Goal: Task Accomplishment & Management: Use online tool/utility

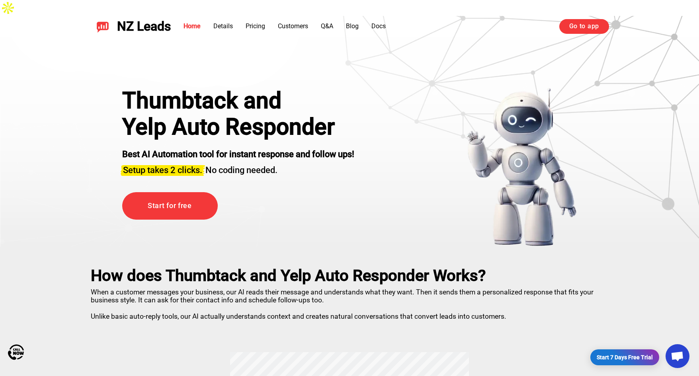
click at [597, 27] on link "Go to app" at bounding box center [584, 26] width 50 height 14
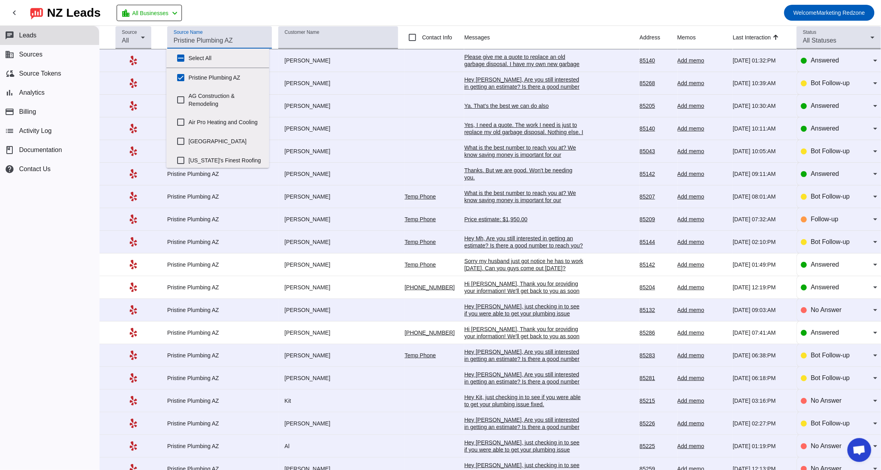
click at [252, 43] on input "Source Name" at bounding box center [220, 41] width 92 height 10
click at [178, 75] on input "Pristine Plumbing AZ" at bounding box center [181, 78] width 16 height 16
checkbox input "false"
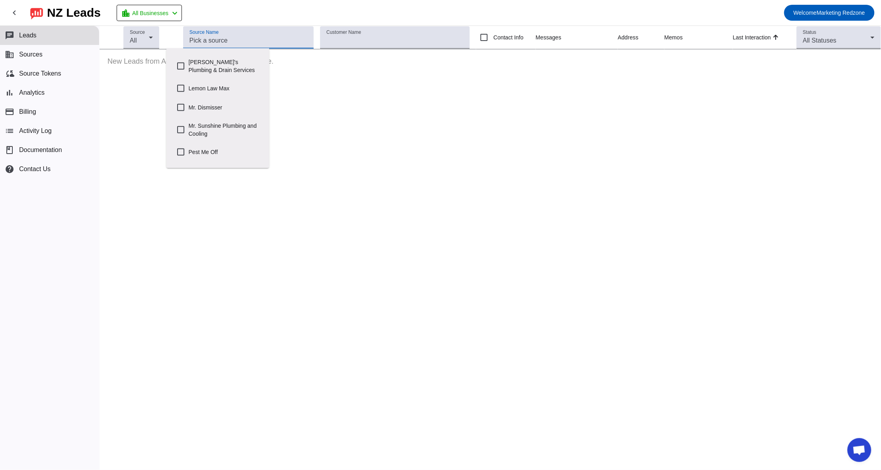
scroll to position [293, 0]
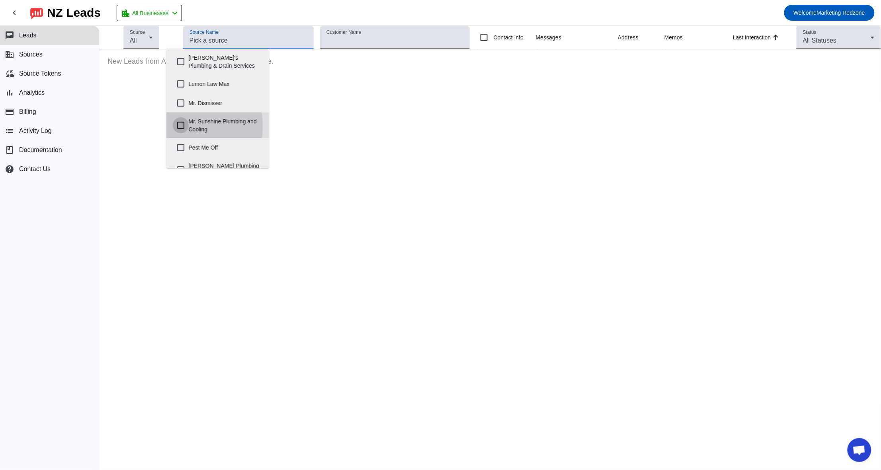
click at [186, 132] on input "Mr. Sunshine Plumbing and Cooling" at bounding box center [181, 125] width 16 height 16
checkbox input "true"
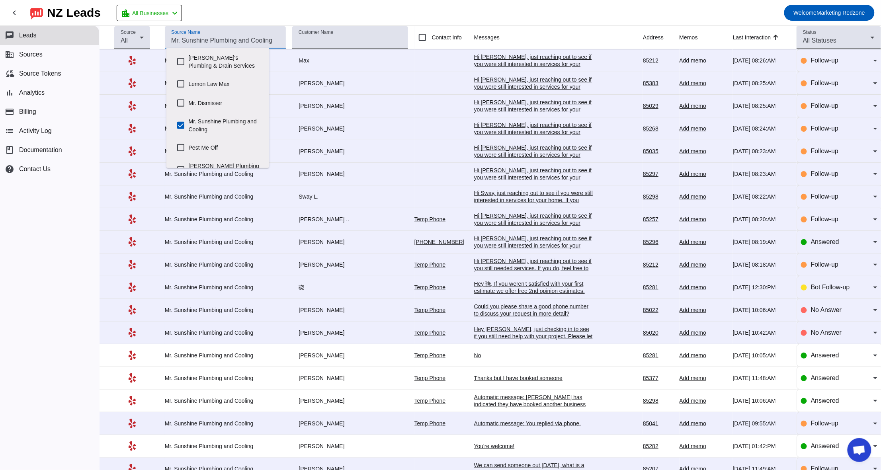
click at [464, 5] on mat-toolbar-row "chevron_left NZ Leads location_city All Businesses chevron_left Welcome Marketi…" at bounding box center [440, 12] width 881 height 25
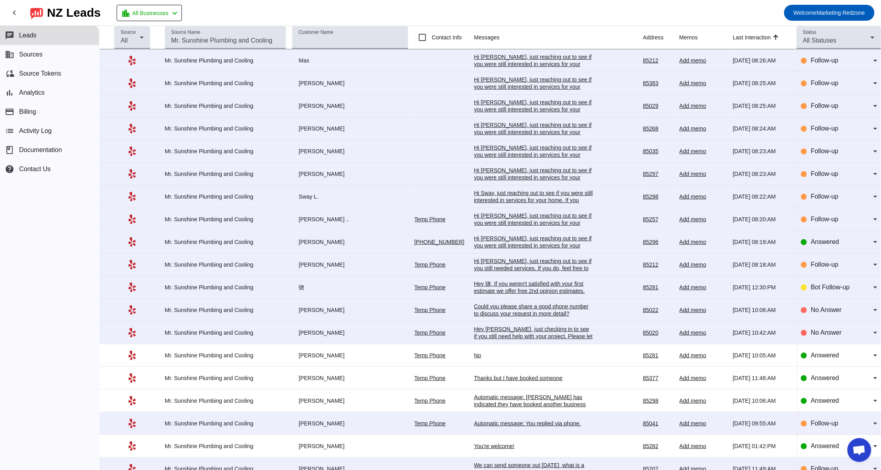
click at [500, 192] on div "Hi Sway, just reaching out to see if you were still interested in services for …" at bounding box center [533, 208] width 119 height 36
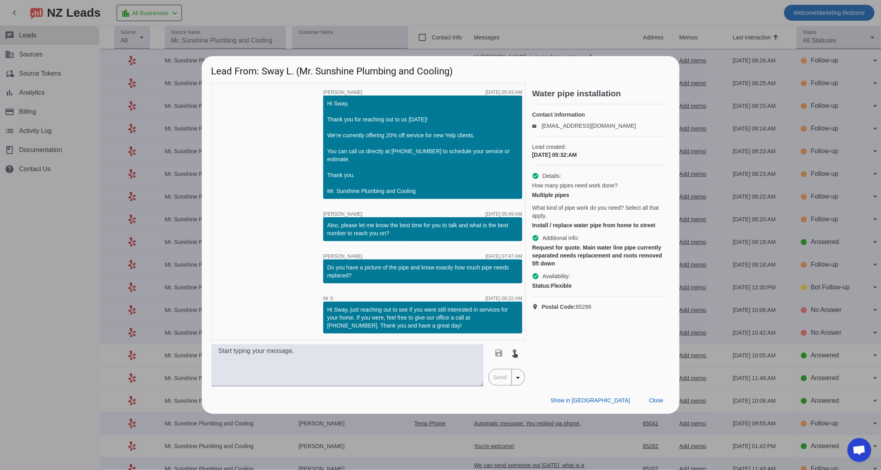
scroll to position [0, 0]
click at [651, 405] on span at bounding box center [656, 400] width 27 height 14
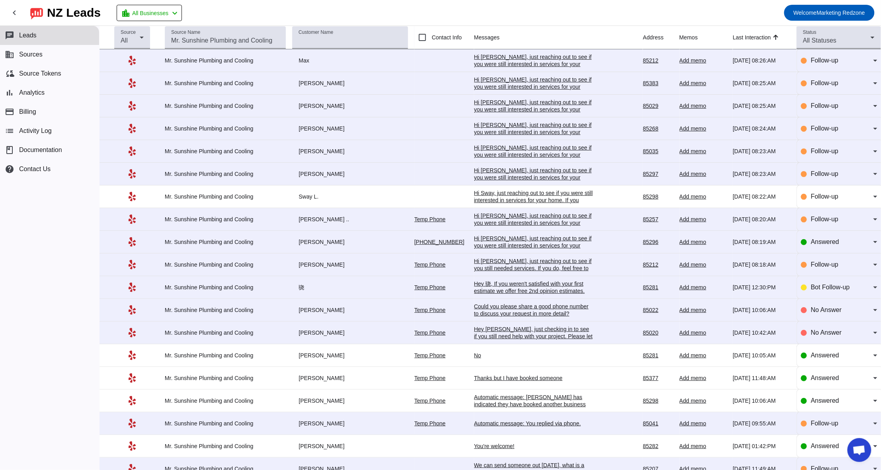
click at [498, 217] on div "Hi Kathy, just reaching out to see if you were still interested in services for…" at bounding box center [533, 230] width 119 height 36
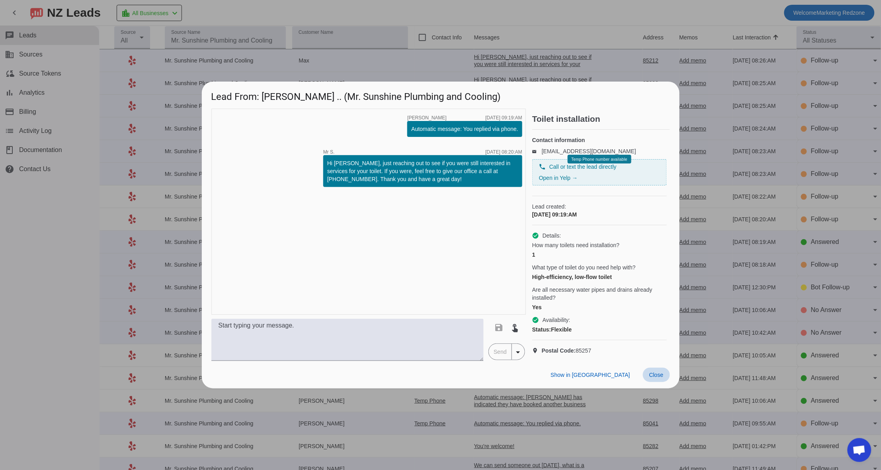
click at [647, 382] on span at bounding box center [656, 375] width 27 height 14
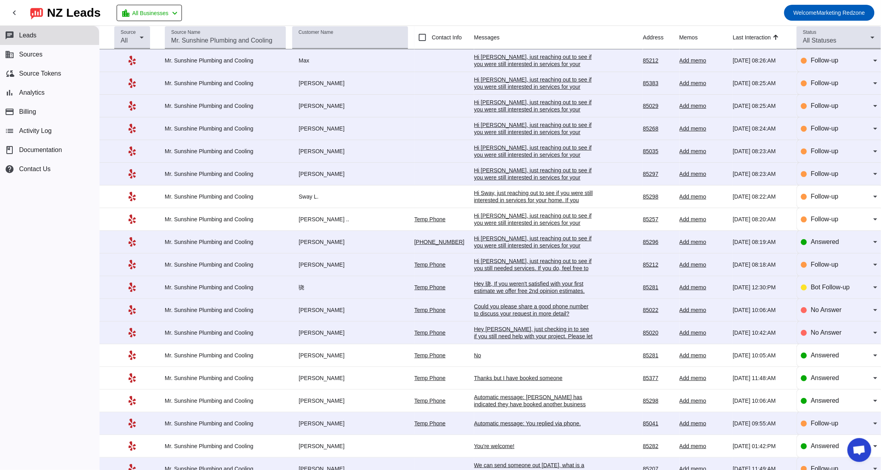
click at [526, 239] on div "Hi Matt, just reaching out to see if you were still interested in services for …" at bounding box center [533, 253] width 119 height 36
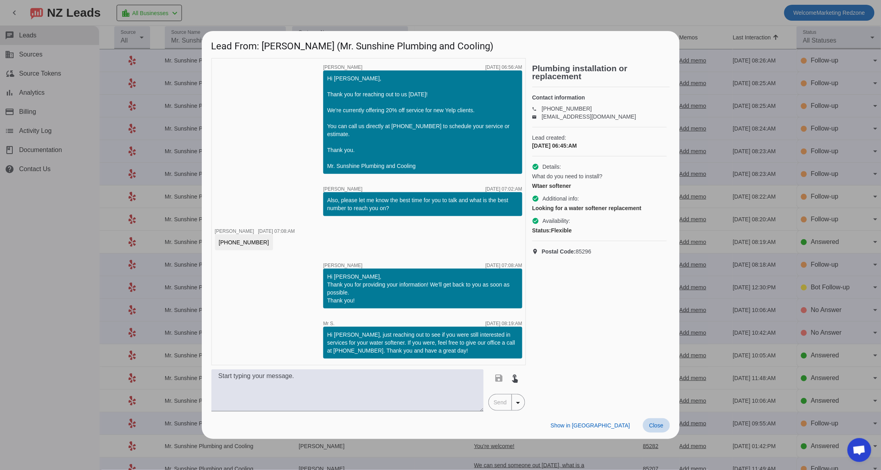
click at [657, 425] on span "Close" at bounding box center [656, 425] width 14 height 6
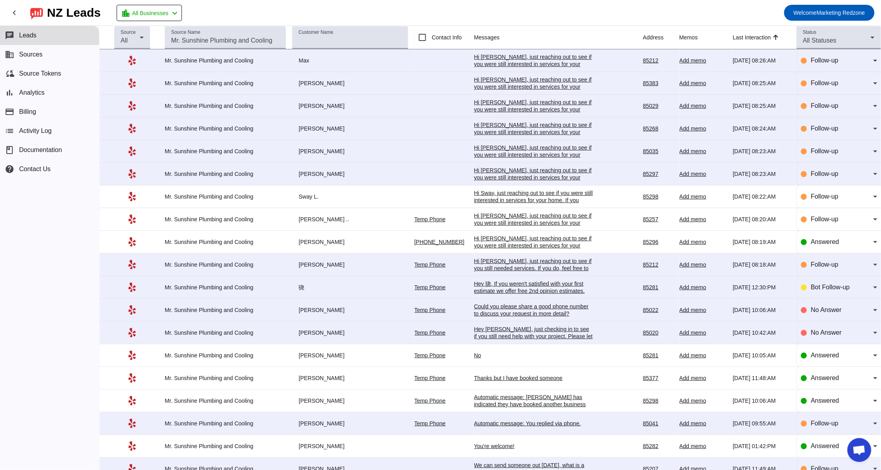
click at [497, 225] on div "Hi Kathy, just reaching out to see if you were still interested in services for…" at bounding box center [533, 230] width 119 height 36
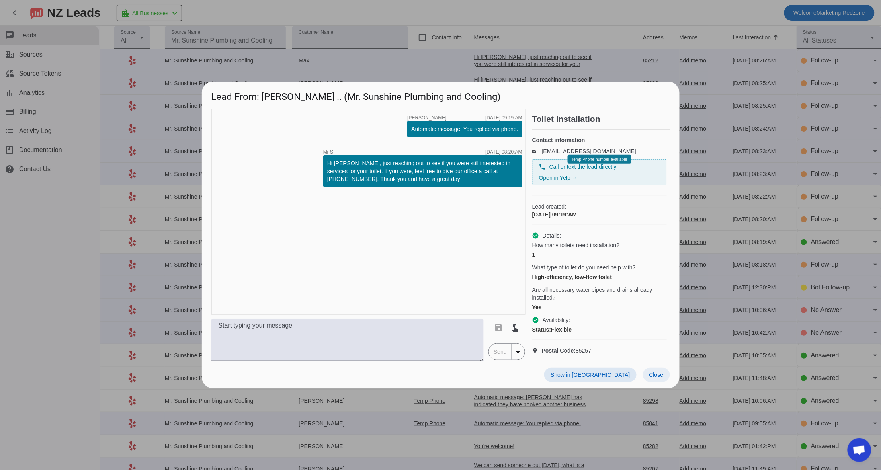
click at [648, 379] on span at bounding box center [656, 375] width 27 height 14
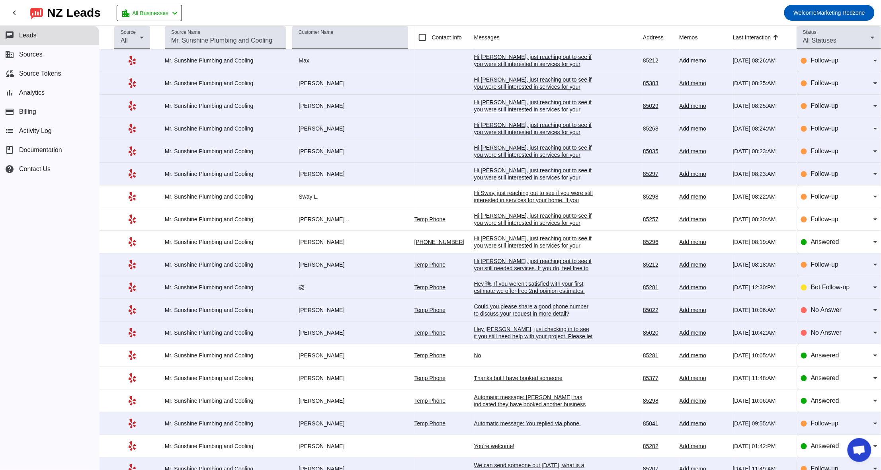
click at [478, 59] on div "Hi Max, just reaching out to see if you were still interested in services for y…" at bounding box center [533, 71] width 119 height 36
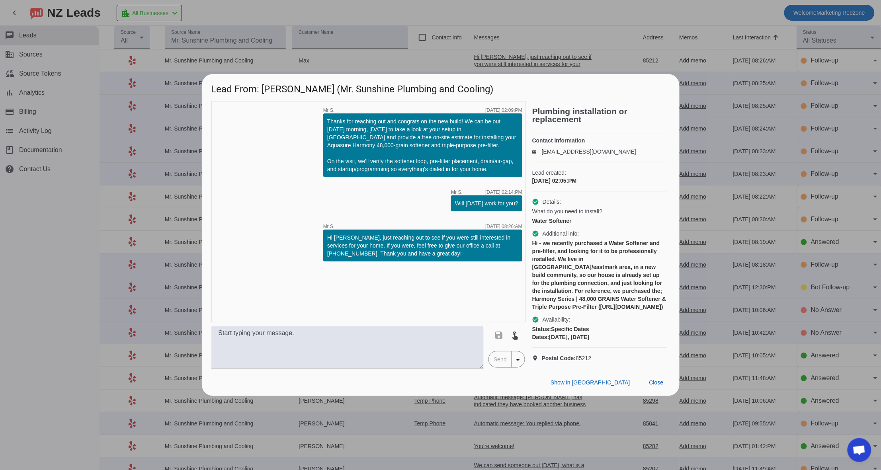
click at [641, 394] on div "Show in Yelp Close" at bounding box center [441, 382] width 478 height 27
click at [658, 386] on span "Close" at bounding box center [656, 382] width 14 height 6
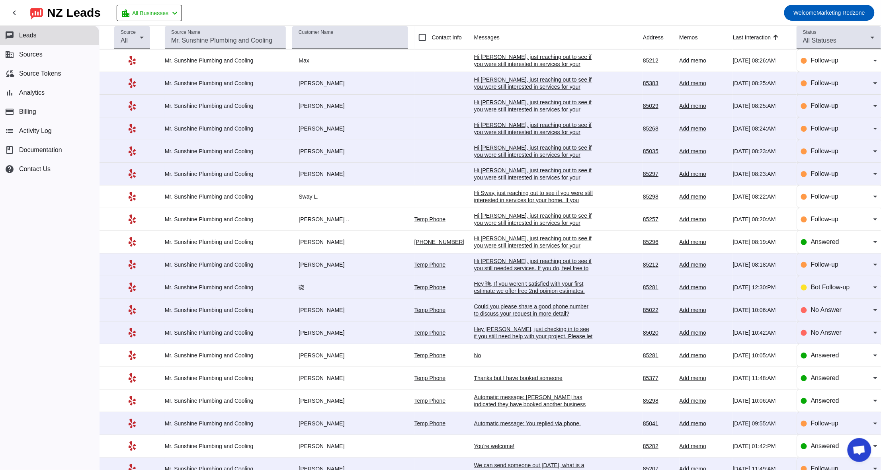
click at [492, 129] on div "Hi Rachelle, just reaching out to see if you were still interested in services …" at bounding box center [533, 139] width 119 height 36
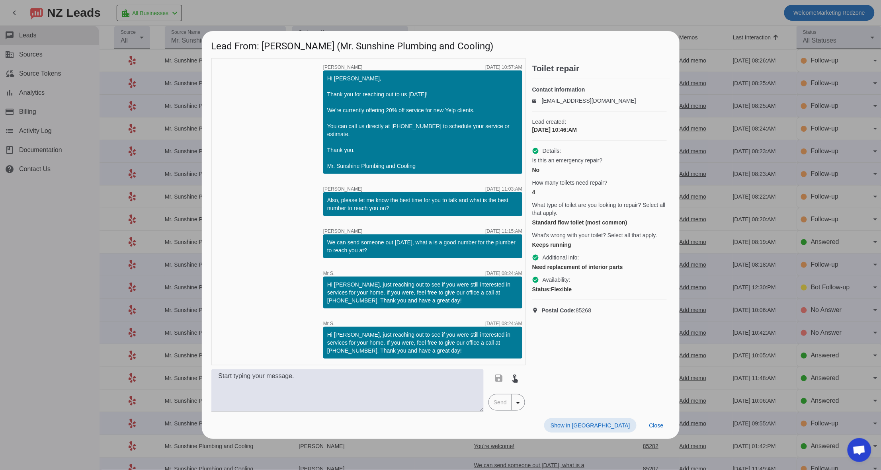
click at [641, 431] on div "Show in Yelp Close" at bounding box center [441, 425] width 478 height 27
click at [647, 428] on span at bounding box center [656, 426] width 27 height 14
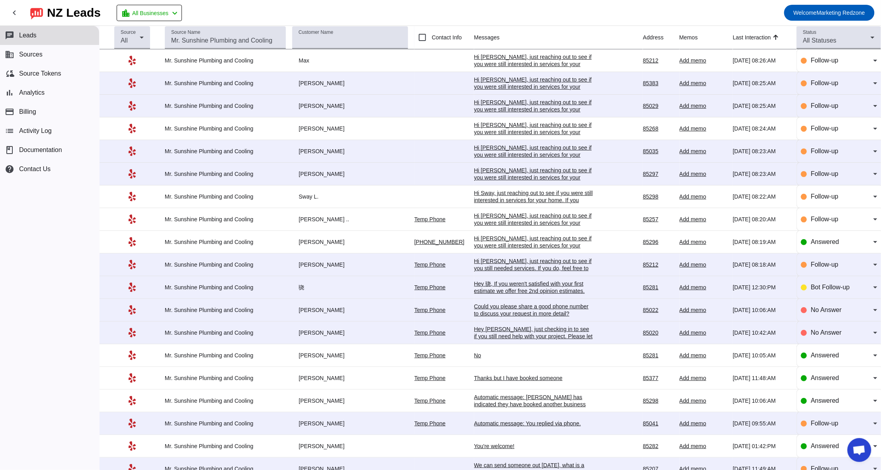
click at [516, 178] on div "Hi Diana, just reaching out to see if you were still interested in services for…" at bounding box center [533, 185] width 119 height 36
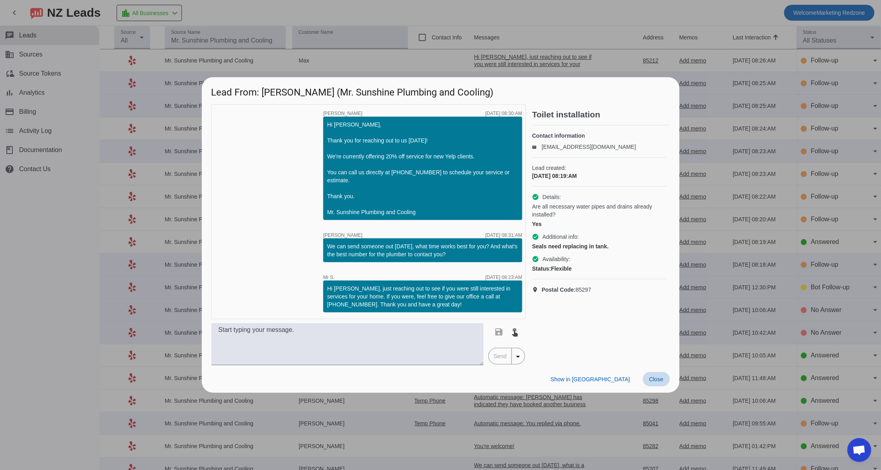
click at [660, 381] on span "Close" at bounding box center [656, 379] width 14 height 6
